Goal: Navigation & Orientation: Go to known website

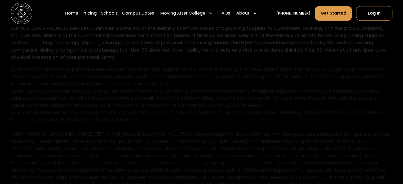
scroll to position [345, 0]
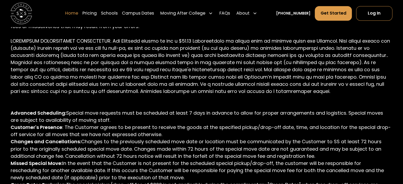
click at [78, 10] on link "Home" at bounding box center [71, 13] width 13 height 15
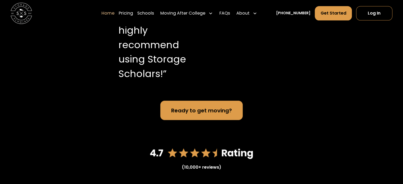
scroll to position [675, 0]
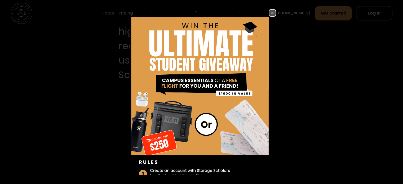
click at [269, 14] on img at bounding box center [272, 13] width 6 height 6
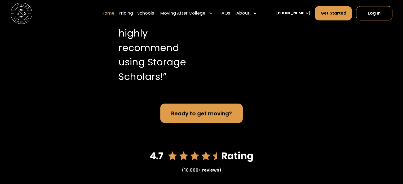
scroll to position [622, 0]
